Goal: Transaction & Acquisition: Purchase product/service

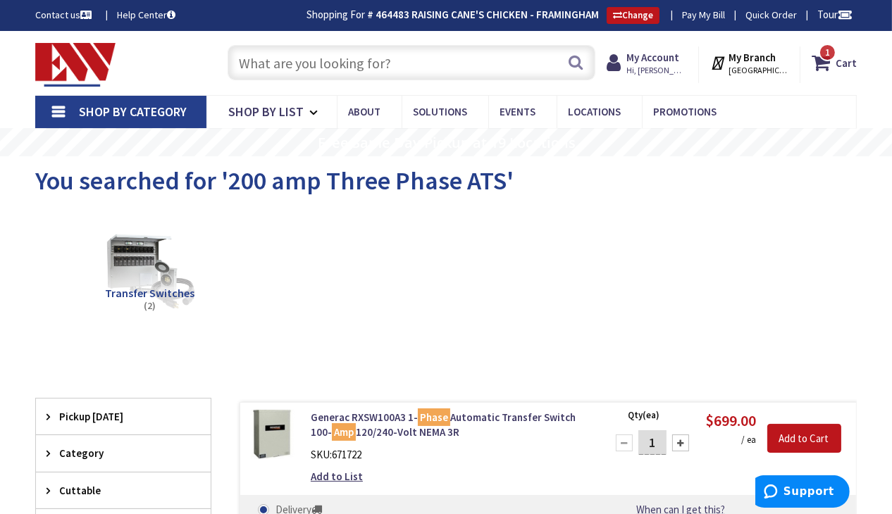
click at [323, 63] on input "text" at bounding box center [412, 62] width 368 height 35
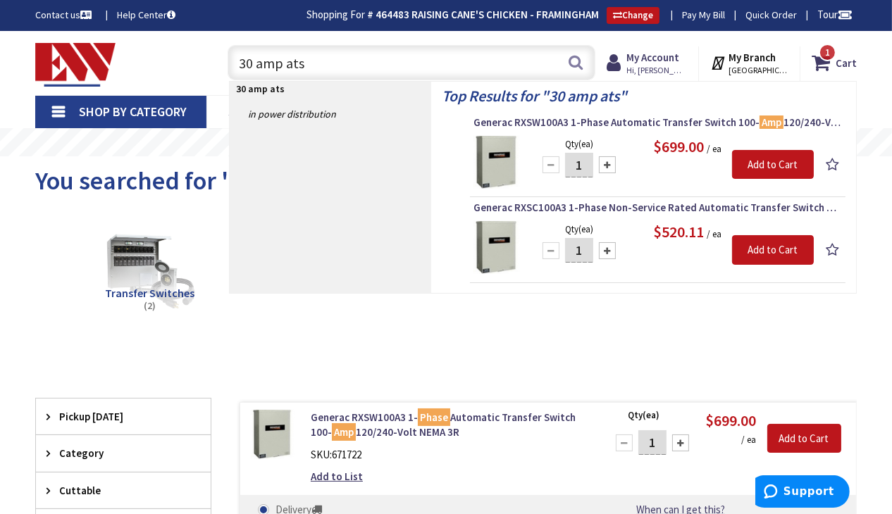
drag, startPoint x: 316, startPoint y: 55, endPoint x: 240, endPoint y: 61, distance: 76.3
click at [240, 61] on input "30 amp ats" at bounding box center [412, 62] width 368 height 35
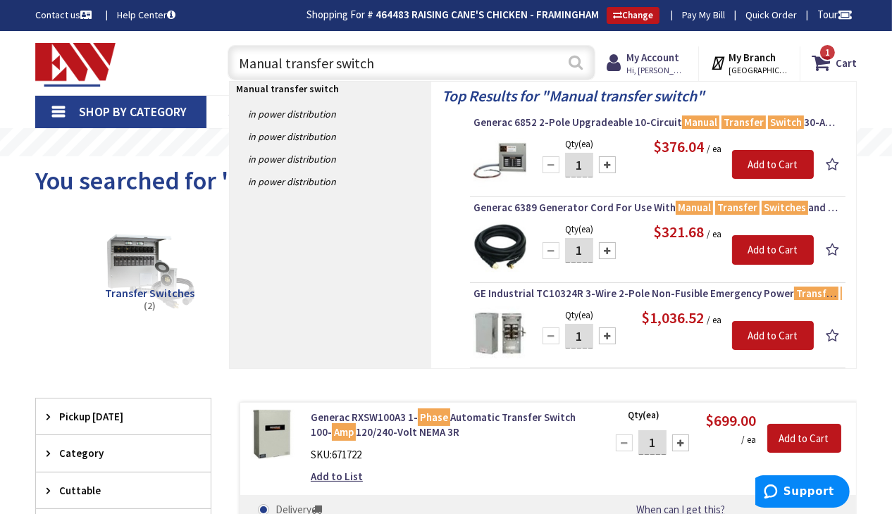
type input "Manual transfer switch"
click at [574, 67] on button "Search" at bounding box center [576, 63] width 18 height 32
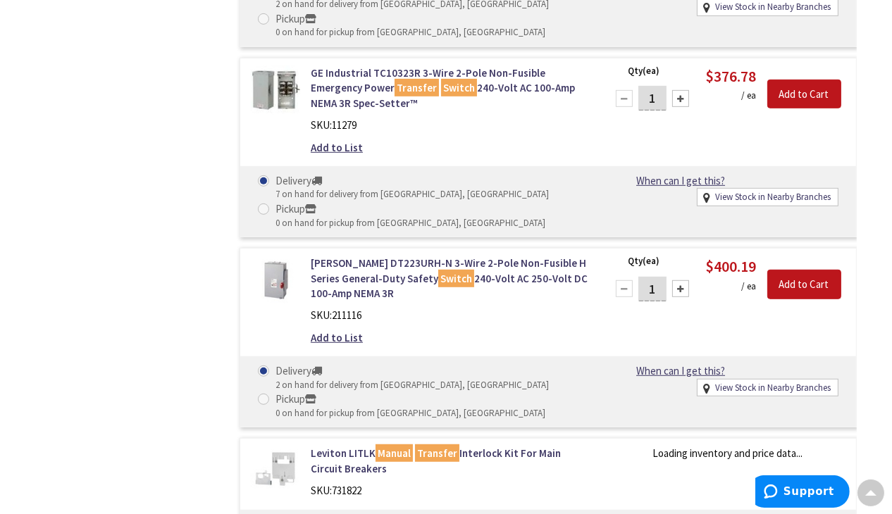
scroll to position [1060, 0]
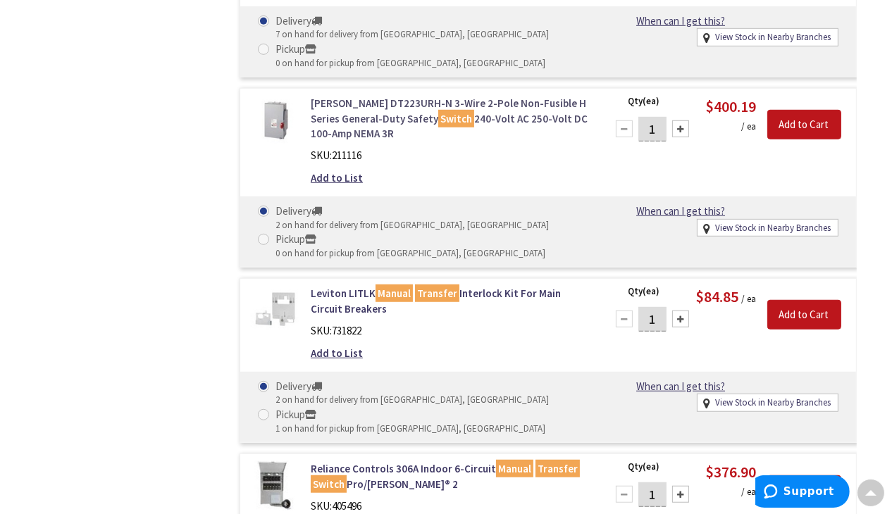
click at [354, 101] on link "Eaton DT223URH-N 3-Wire 2-Pole Non-Fusible H Series General-Duty Safety Switch …" at bounding box center [450, 118] width 278 height 45
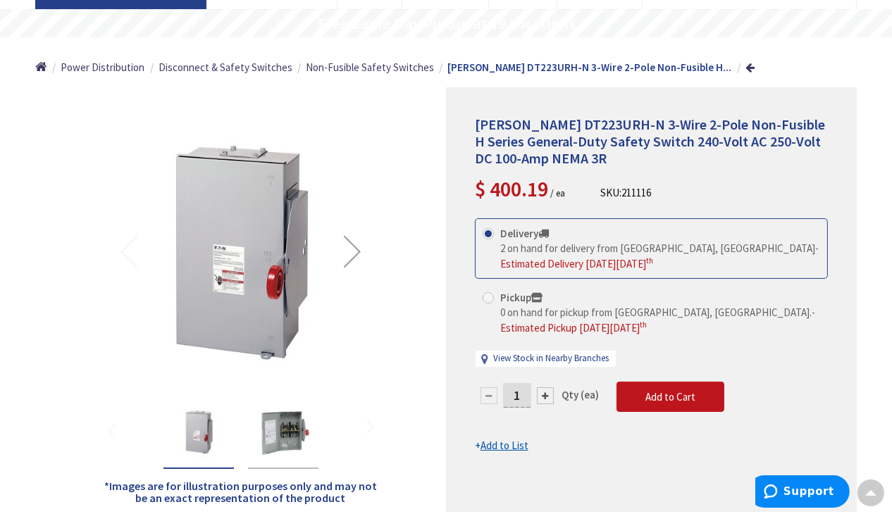
scroll to position [118, 0]
click at [289, 426] on img "Eaton DT223URH-N 3-Wire 2-Pole Non-Fusible H Series General-Duty Safety Switch …" at bounding box center [283, 433] width 56 height 56
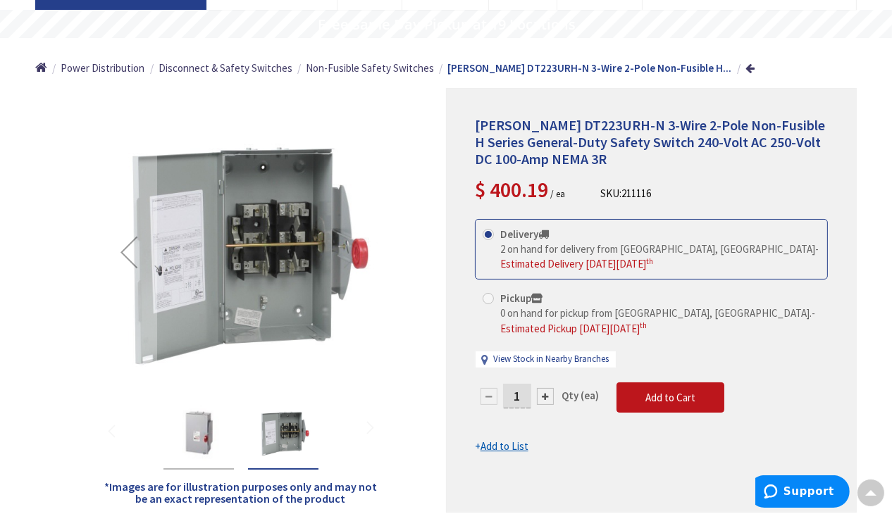
click at [202, 438] on img "Eaton DT223URH-N 3-Wire 2-Pole Non-Fusible H Series General-Duty Safety Switch …" at bounding box center [199, 433] width 56 height 56
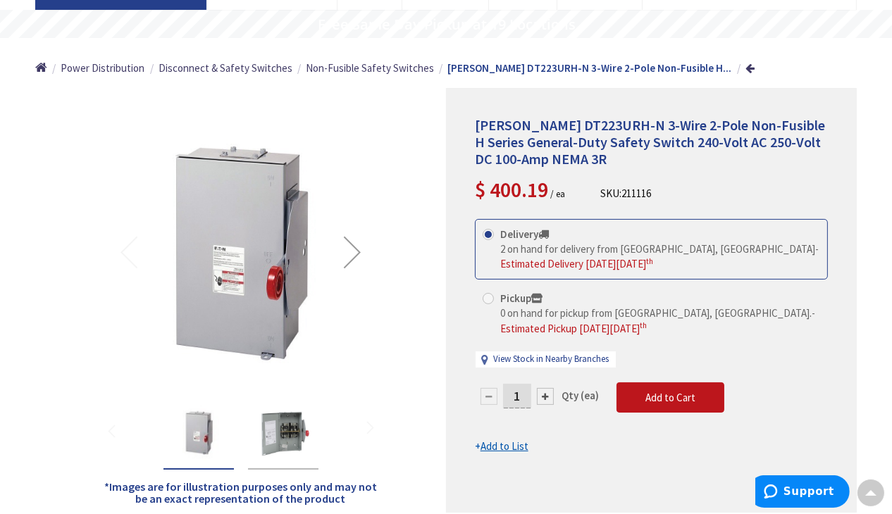
click at [359, 248] on div "Next" at bounding box center [352, 252] width 56 height 56
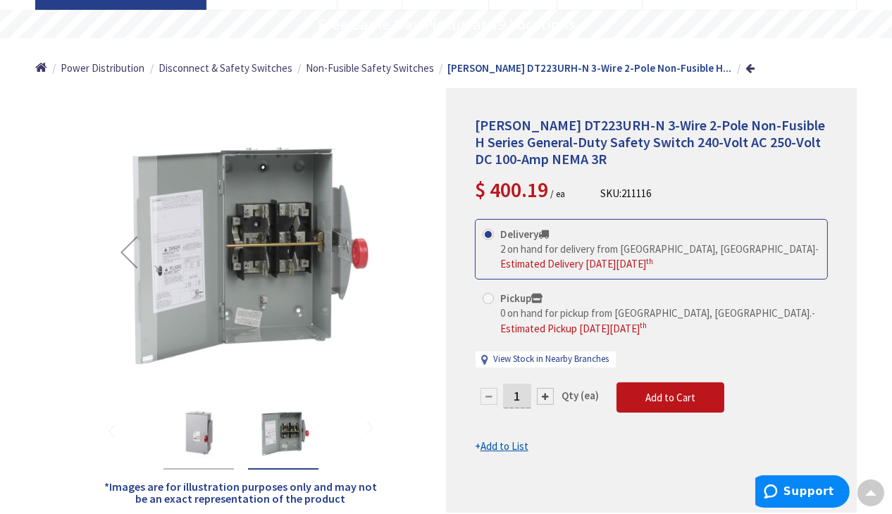
click at [273, 270] on img at bounding box center [241, 253] width 280 height 280
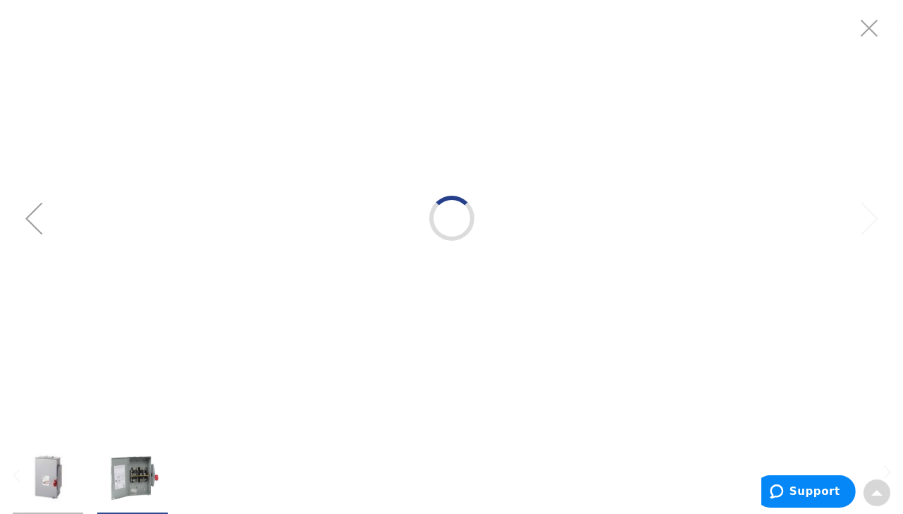
scroll to position [0, 0]
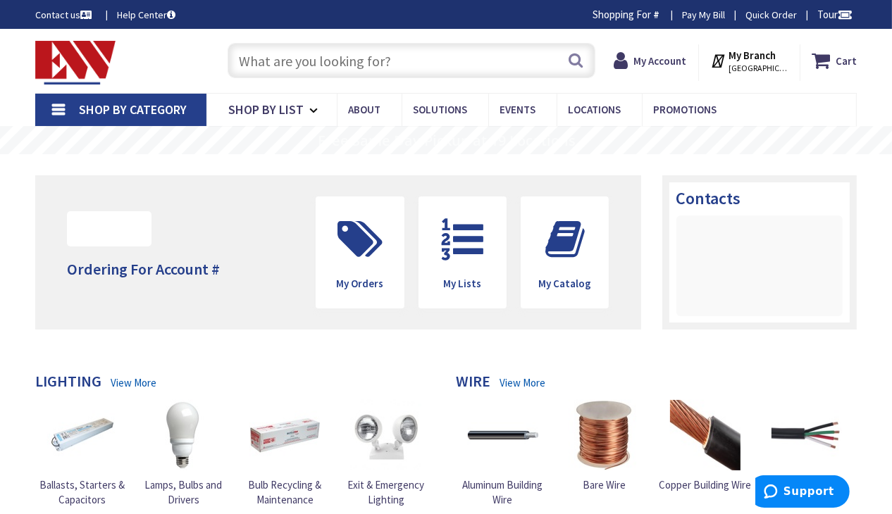
click at [385, 61] on input "text" at bounding box center [412, 60] width 368 height 35
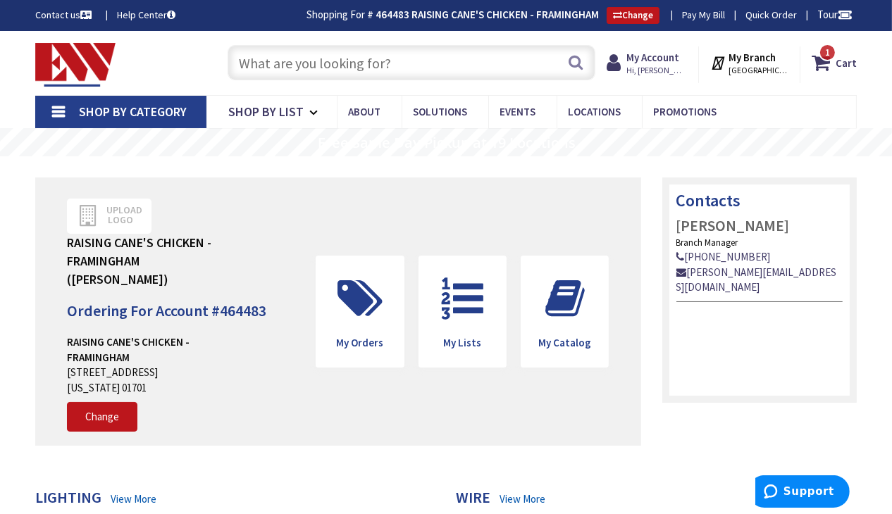
click at [306, 63] on input "text" at bounding box center [412, 62] width 368 height 35
click at [318, 61] on input "text" at bounding box center [412, 62] width 368 height 35
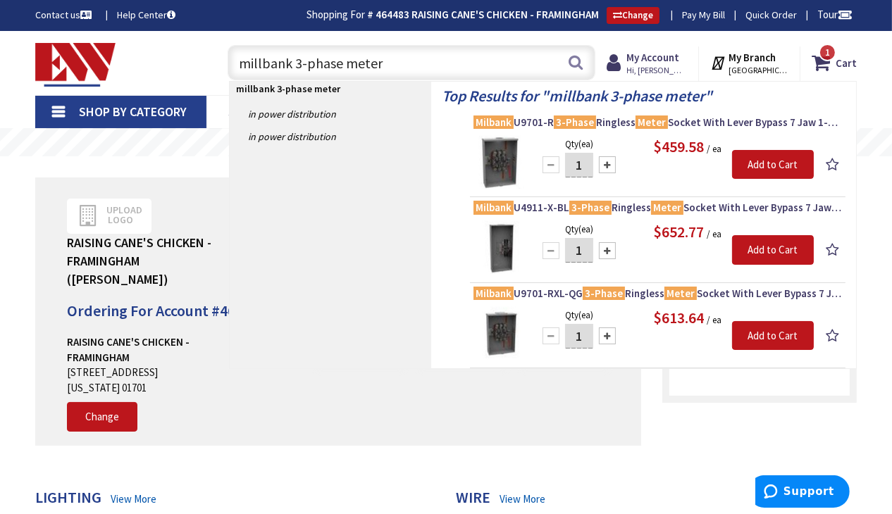
drag, startPoint x: 383, startPoint y: 59, endPoint x: 233, endPoint y: 61, distance: 150.1
click at [233, 61] on input "millbank 3-phase meter" at bounding box center [412, 62] width 368 height 35
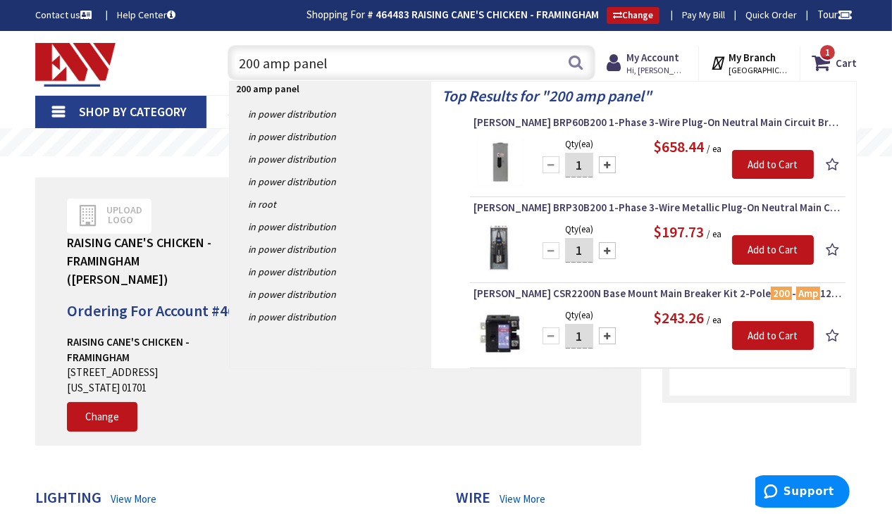
click at [294, 62] on input "200 amp panel" at bounding box center [412, 62] width 368 height 35
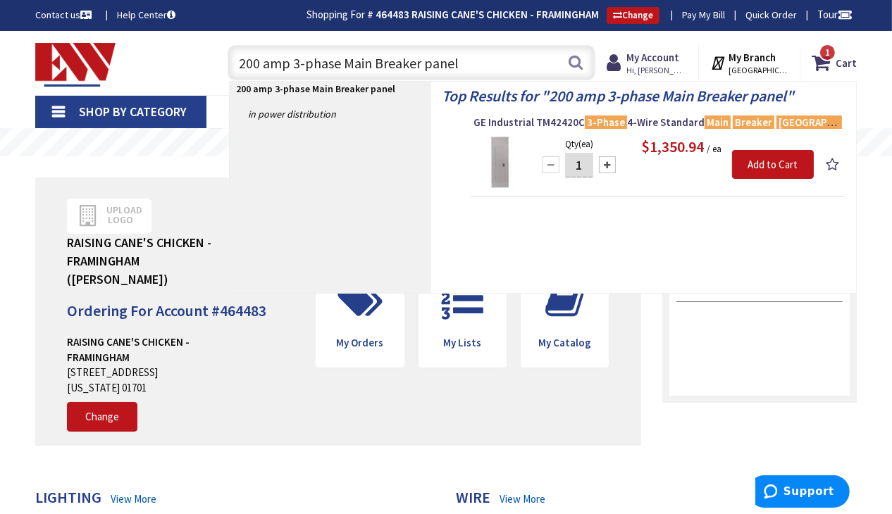
drag, startPoint x: 417, startPoint y: 63, endPoint x: 235, endPoint y: 63, distance: 182.5
click at [232, 63] on input "200 amp 3-phase Main Breaker panel" at bounding box center [412, 62] width 368 height 35
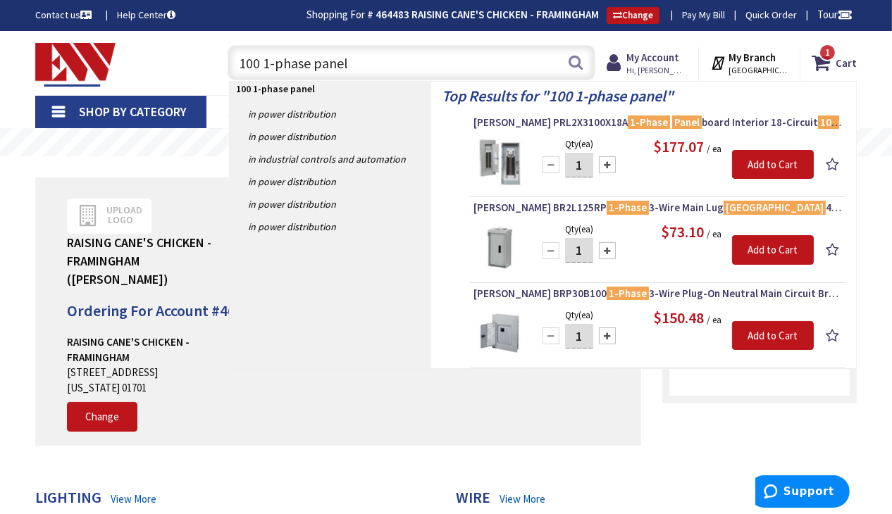
click at [259, 62] on input "100 1-phase panel" at bounding box center [412, 62] width 368 height 35
click at [383, 61] on input "100amp 1-phase panel" at bounding box center [412, 62] width 368 height 35
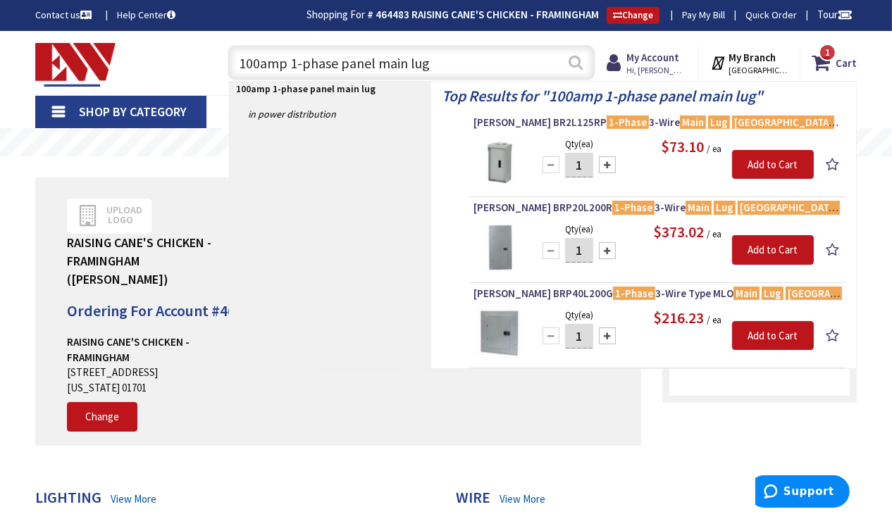
type input "100amp 1-phase panel main lug"
click at [576, 61] on button "Search" at bounding box center [576, 63] width 18 height 32
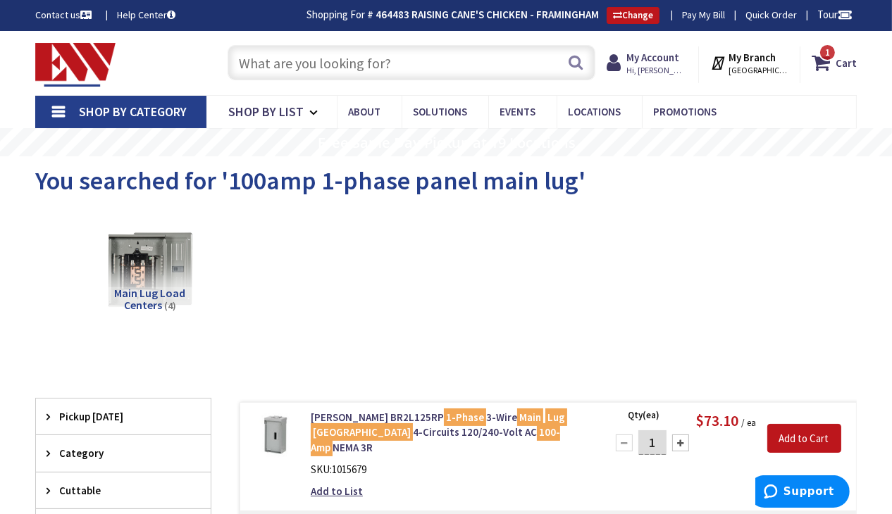
click at [362, 66] on input "text" at bounding box center [412, 62] width 368 height 35
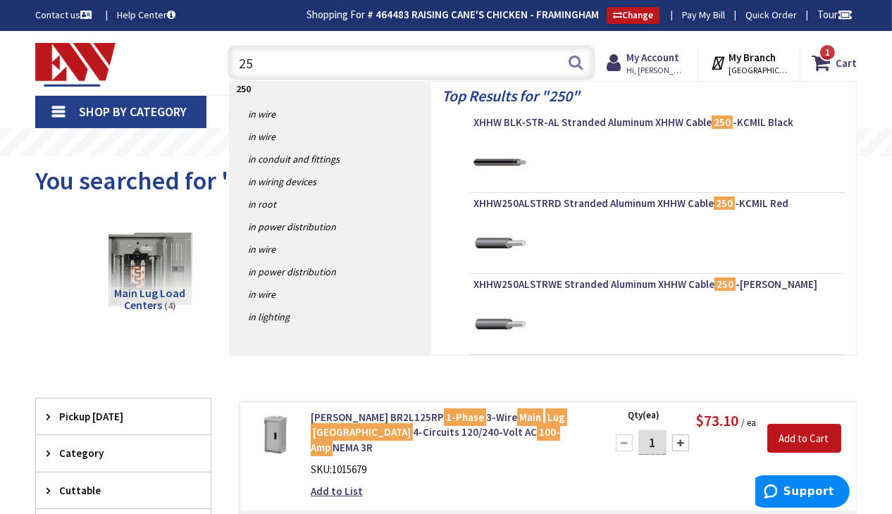
type input "2"
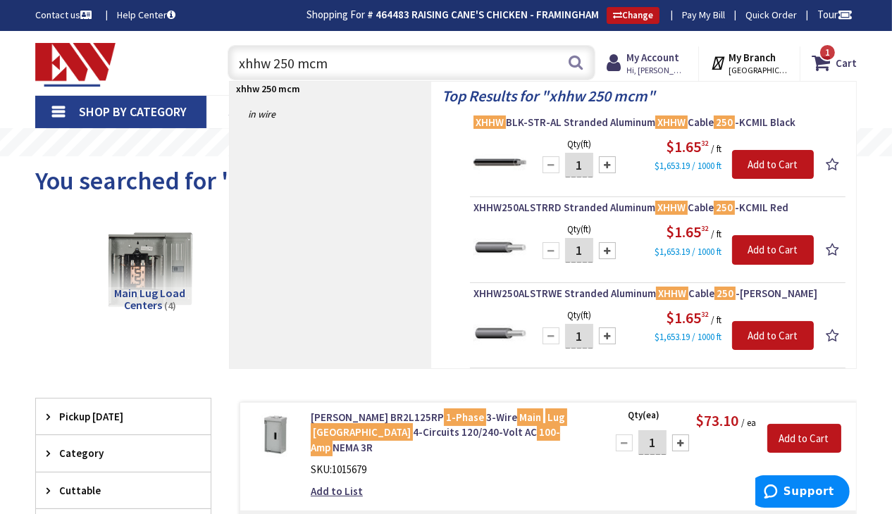
drag, startPoint x: 328, startPoint y: 61, endPoint x: 223, endPoint y: 56, distance: 105.1
click at [223, 56] on div "xhhw 250 mcm xhhw 250 mcm Search" at bounding box center [408, 61] width 375 height 45
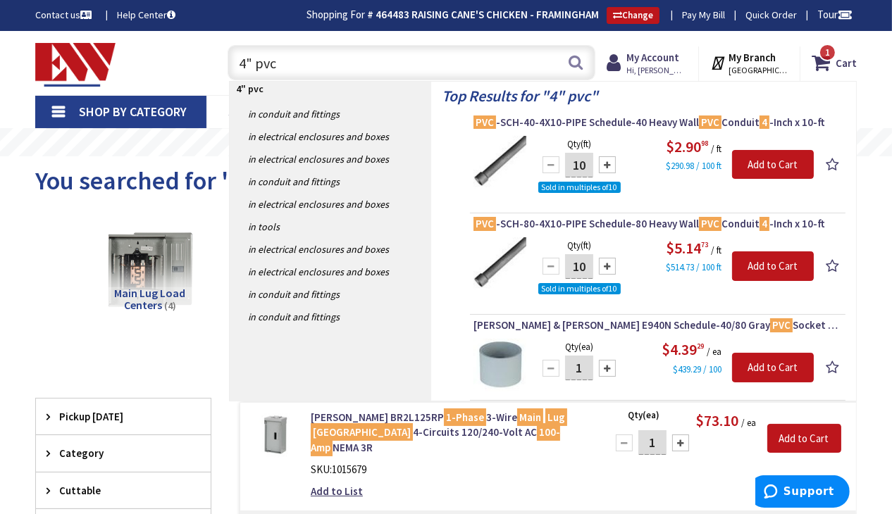
click at [245, 57] on input "4" pvc" at bounding box center [412, 62] width 368 height 35
click at [252, 58] on input "4" pvc" at bounding box center [412, 62] width 368 height 35
click at [243, 63] on input "4" pvc" at bounding box center [412, 62] width 368 height 35
drag, startPoint x: 244, startPoint y: 63, endPoint x: 237, endPoint y: 60, distance: 7.9
click at [237, 60] on input "4" pvc" at bounding box center [412, 62] width 368 height 35
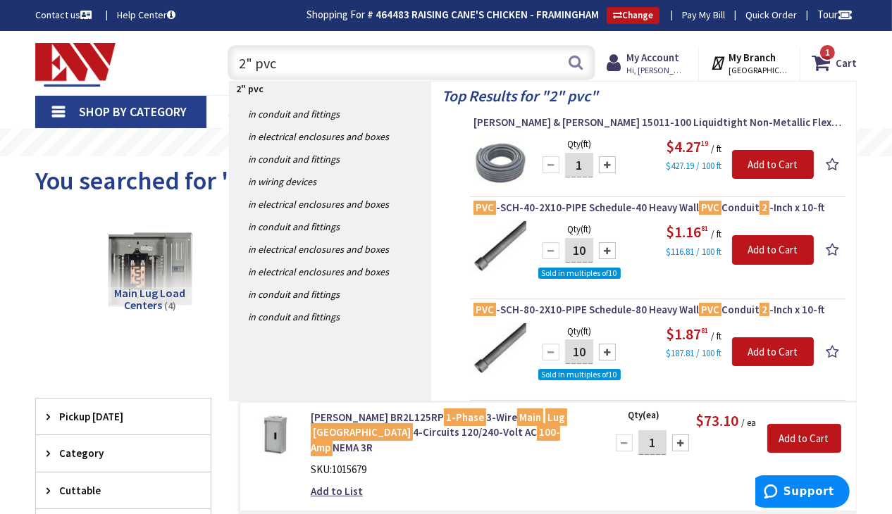
drag, startPoint x: 288, startPoint y: 67, endPoint x: 225, endPoint y: 67, distance: 63.4
click at [225, 67] on div "2" pvc 2" pvc Search" at bounding box center [408, 61] width 375 height 45
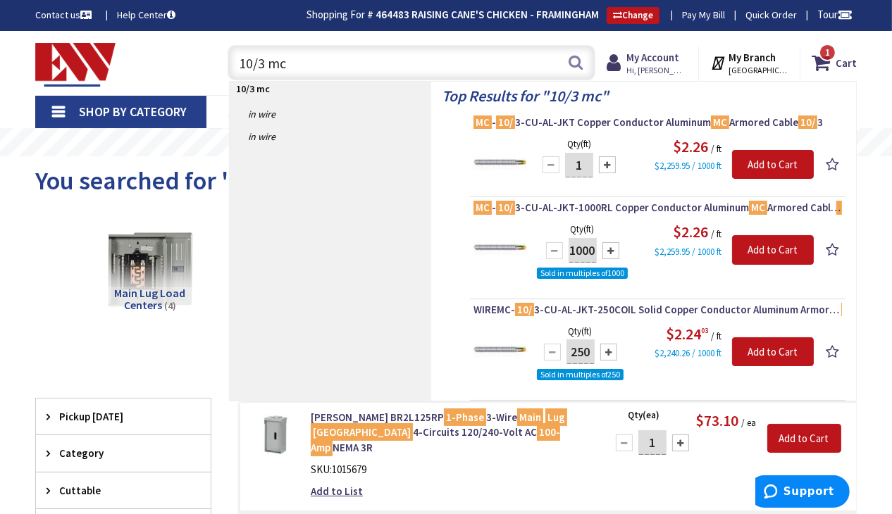
type input "10/3 mc"
click at [68, 290] on div "Main Lug Load Centers (4)" at bounding box center [446, 276] width 772 height 135
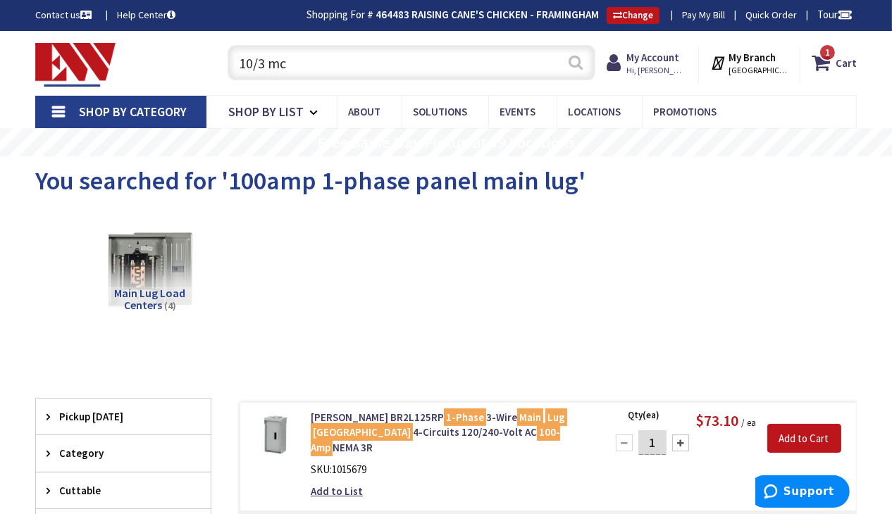
click at [579, 61] on button "Search" at bounding box center [576, 63] width 18 height 32
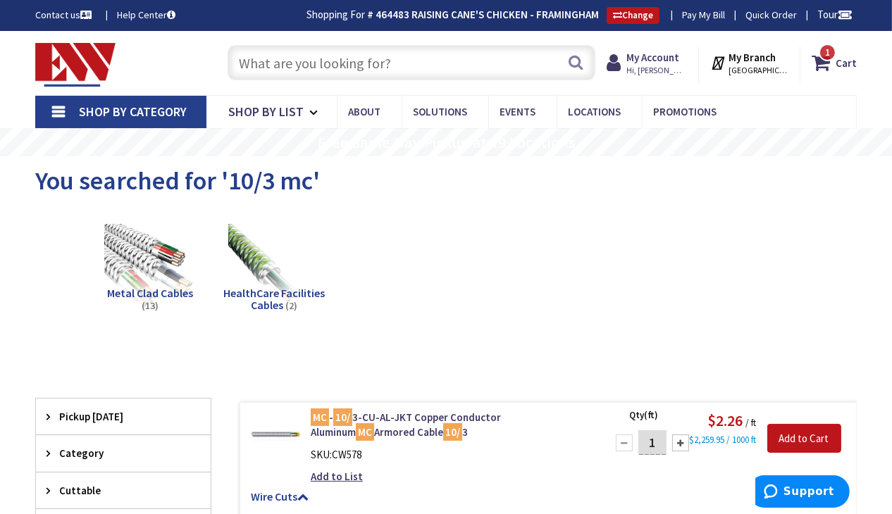
click at [354, 63] on input "text" at bounding box center [412, 62] width 368 height 35
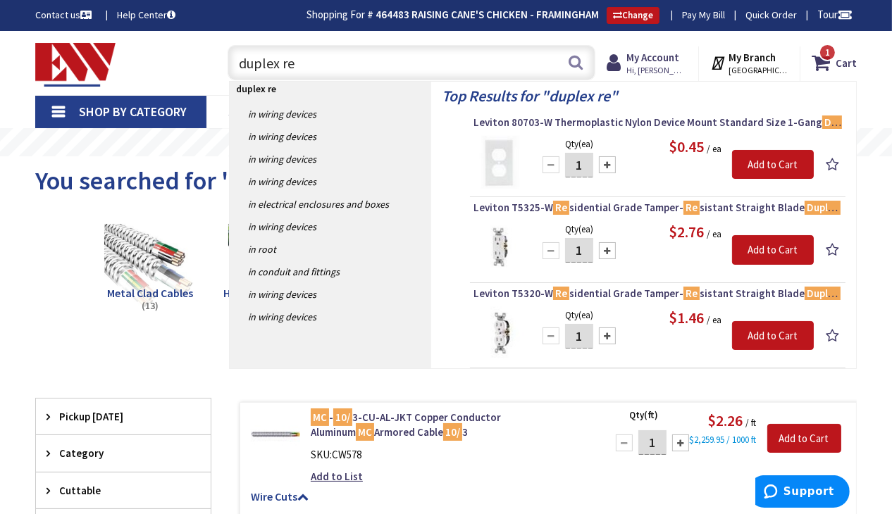
drag, startPoint x: 299, startPoint y: 60, endPoint x: 218, endPoint y: 61, distance: 80.3
click at [218, 61] on div "duplex re duplex re Search 1" at bounding box center [408, 61] width 396 height 45
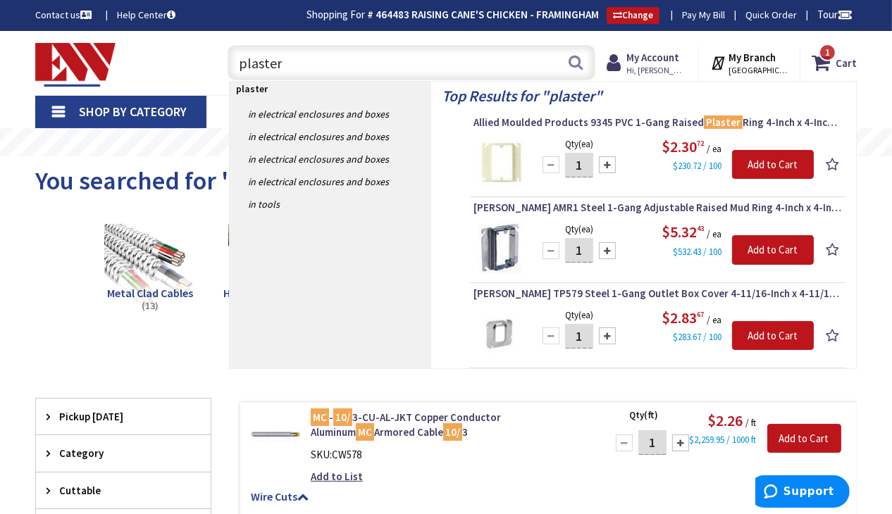
click at [237, 63] on input "plaster" at bounding box center [412, 62] width 368 height 35
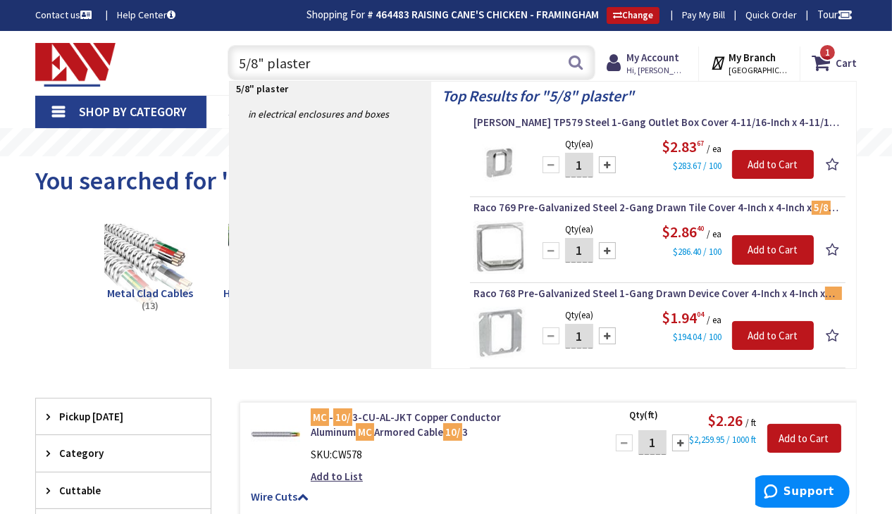
drag, startPoint x: 312, startPoint y: 62, endPoint x: 244, endPoint y: 54, distance: 68.8
click at [244, 54] on input "5/8" plaster" at bounding box center [412, 62] width 368 height 35
type input "5"
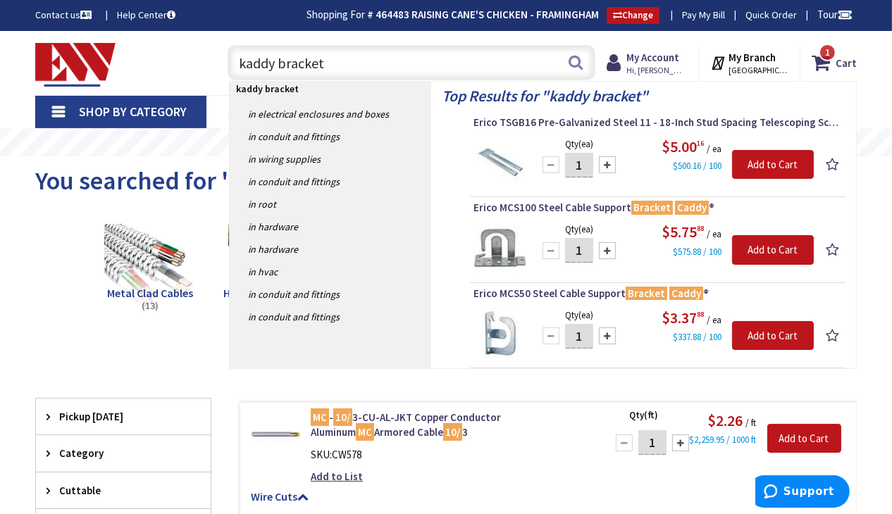
drag, startPoint x: 328, startPoint y: 68, endPoint x: 234, endPoint y: 70, distance: 94.4
click at [232, 68] on input "kaddy bracket" at bounding box center [412, 62] width 368 height 35
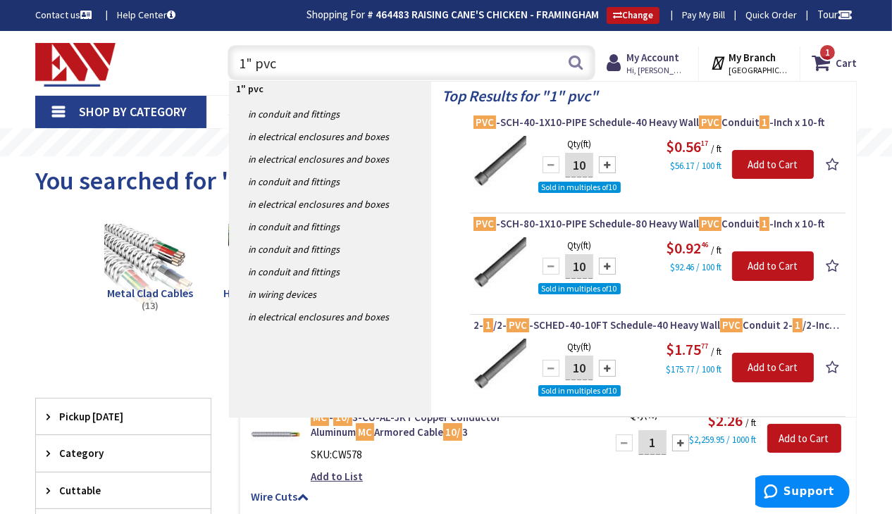
drag, startPoint x: 286, startPoint y: 63, endPoint x: 230, endPoint y: 59, distance: 56.5
click at [230, 59] on input "1" pvc" at bounding box center [412, 62] width 368 height 35
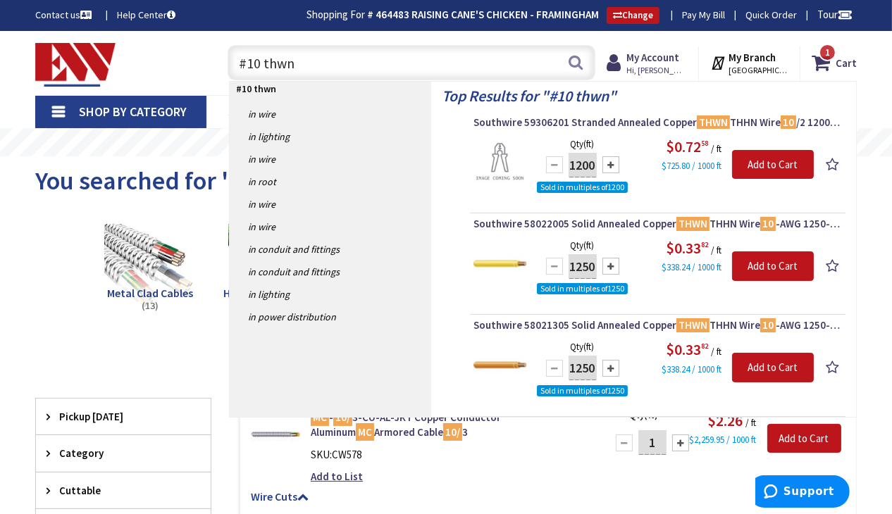
type input "#10 thwn"
click at [172, 57] on div "Toggle Nav" at bounding box center [117, 62] width 185 height 47
